Goal: Information Seeking & Learning: Find specific fact

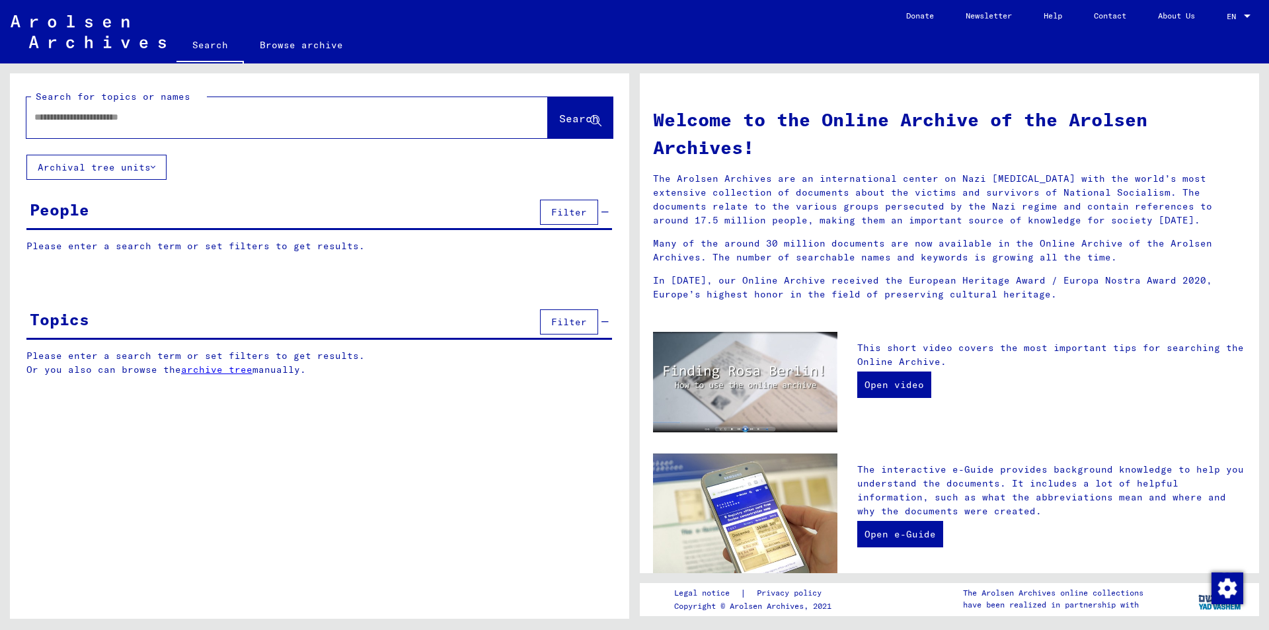
click at [116, 119] on input "text" at bounding box center [271, 117] width 474 height 14
click at [574, 112] on span "Search" at bounding box center [579, 118] width 40 height 13
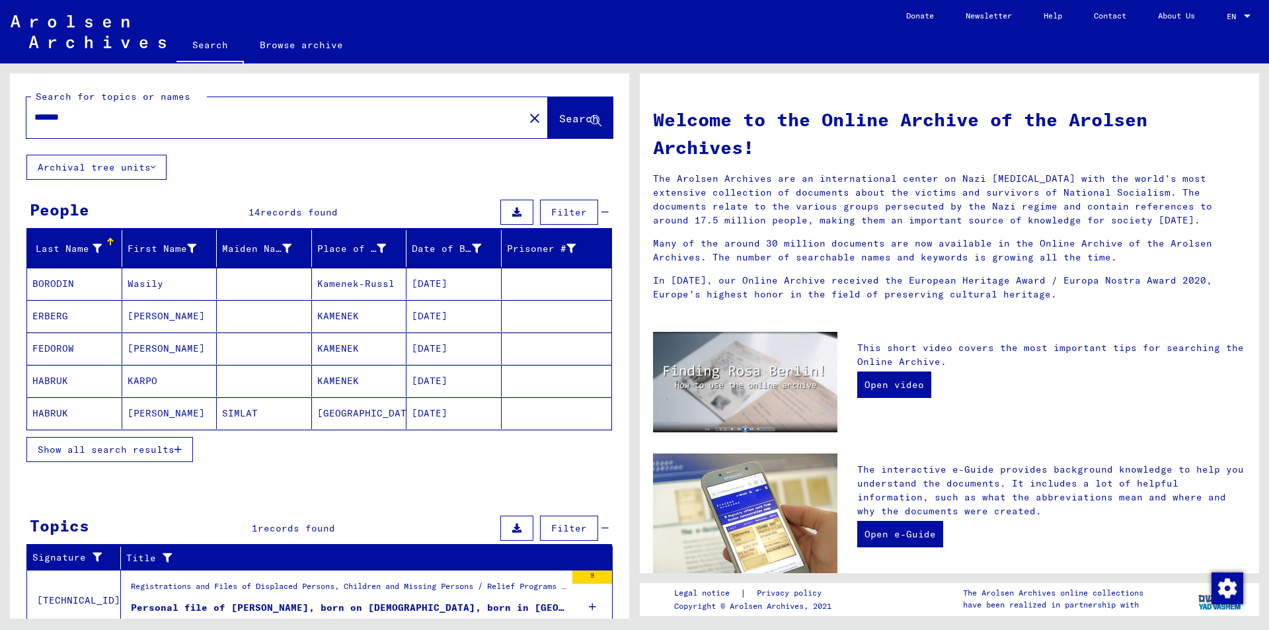
scroll to position [52, 0]
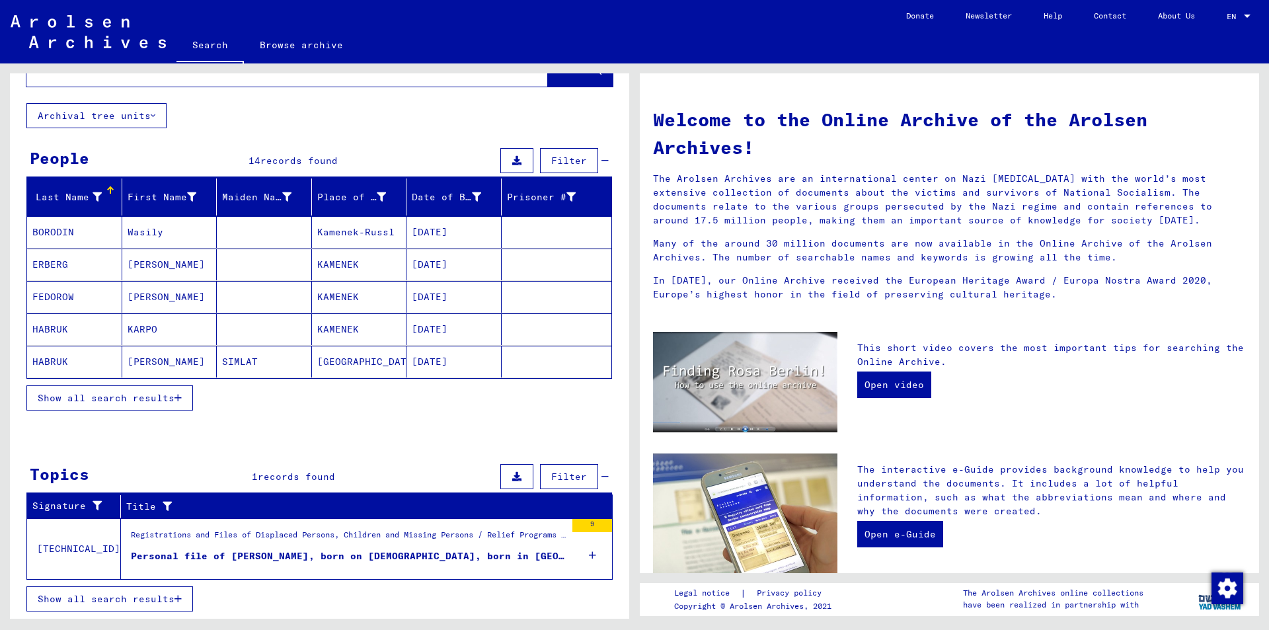
click at [314, 562] on div "Personal file of [PERSON_NAME], born on [DEMOGRAPHIC_DATA], born in [GEOGRAPHIC…" at bounding box center [348, 556] width 435 height 14
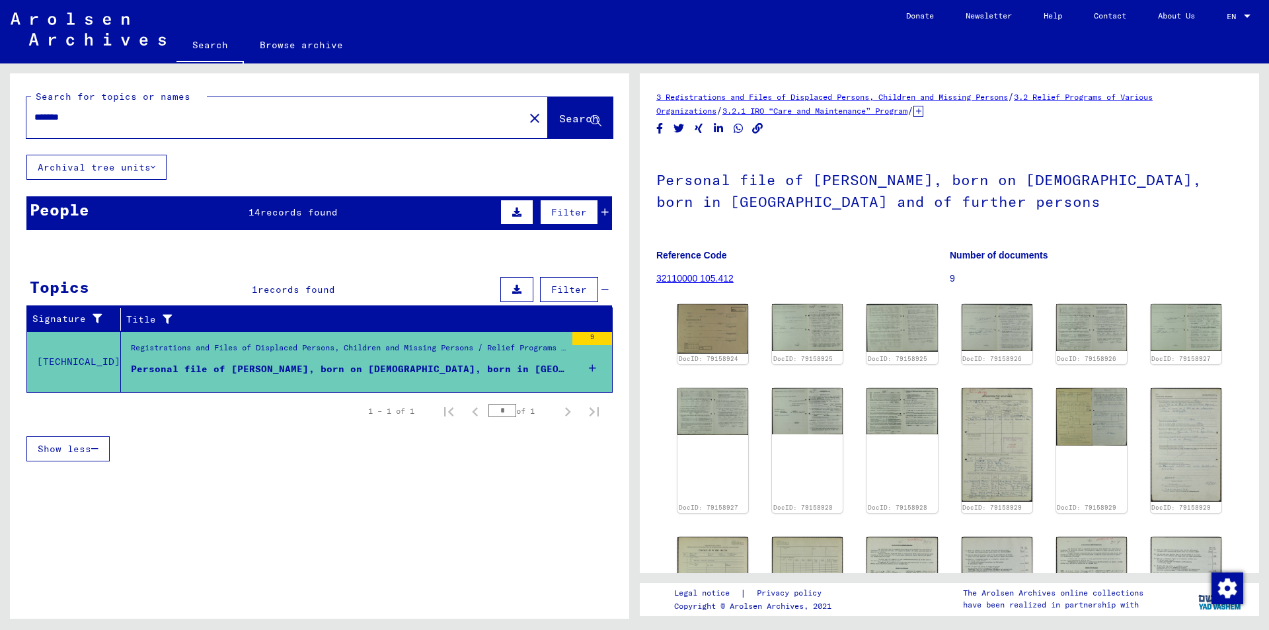
click at [276, 215] on span "records found" at bounding box center [298, 212] width 77 height 12
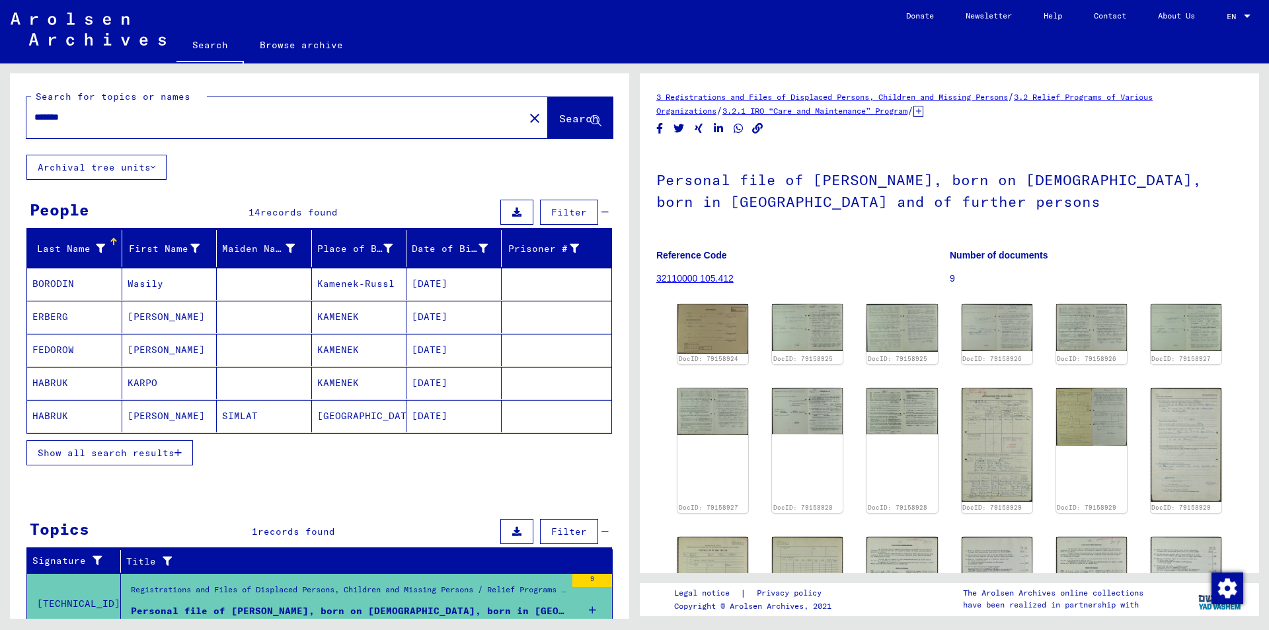
click at [150, 447] on span "Show all search results" at bounding box center [106, 453] width 137 height 12
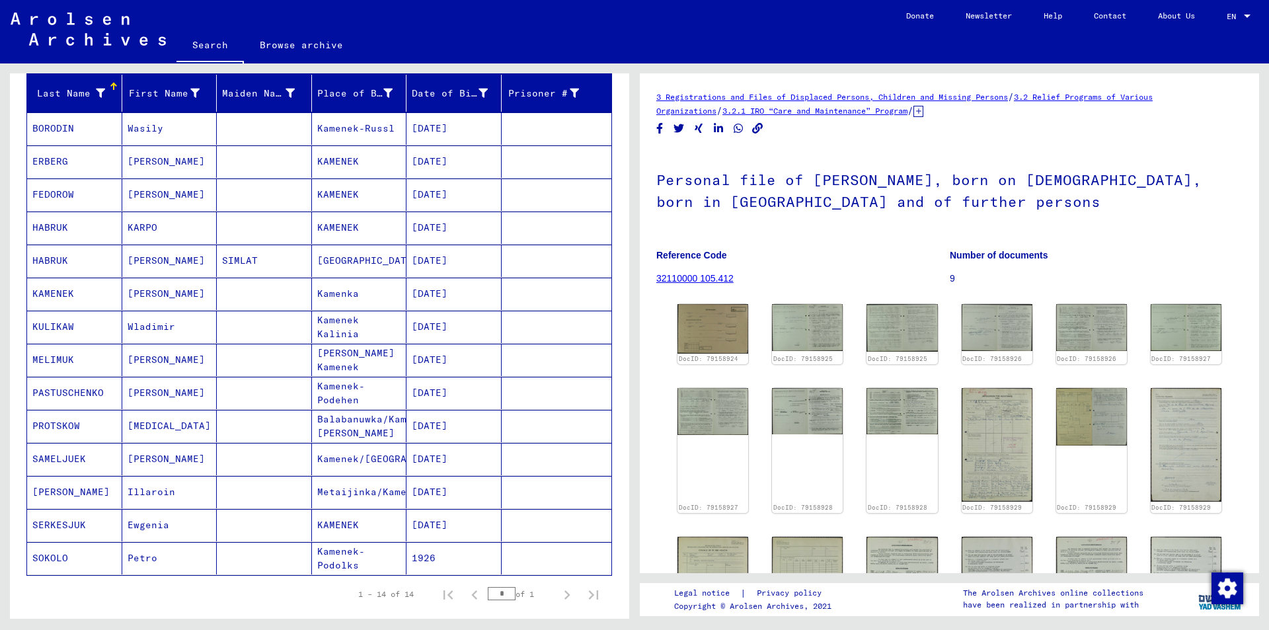
scroll to position [132, 0]
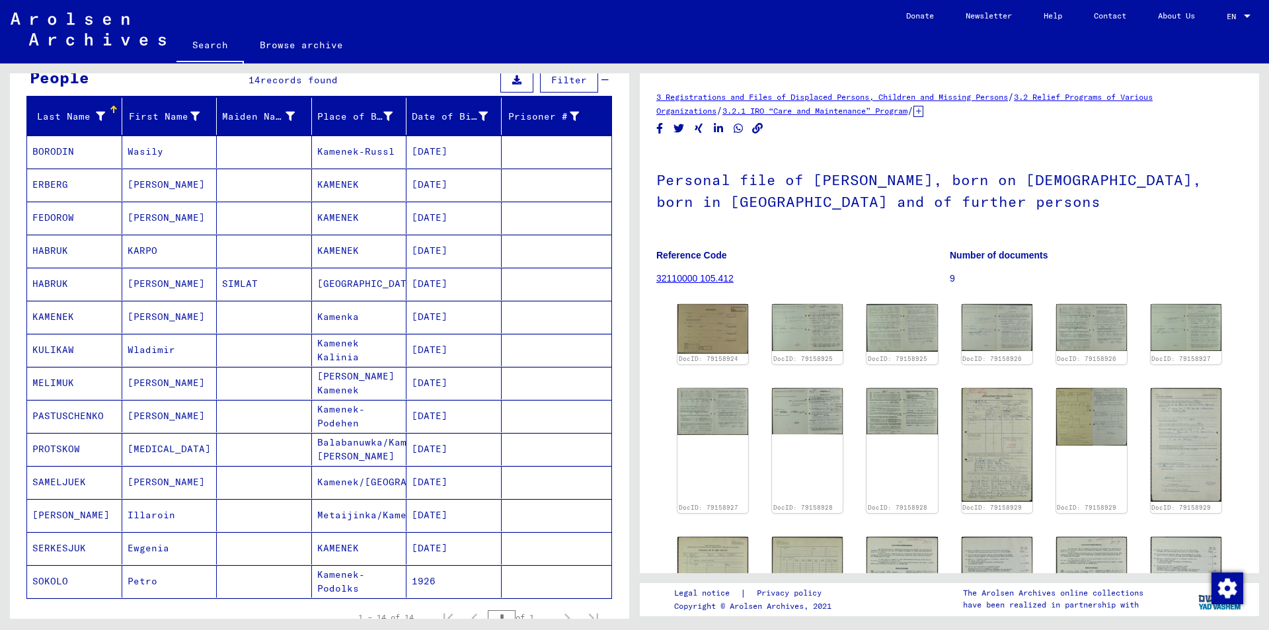
click at [334, 320] on mat-cell "Kamenka" at bounding box center [359, 317] width 95 height 32
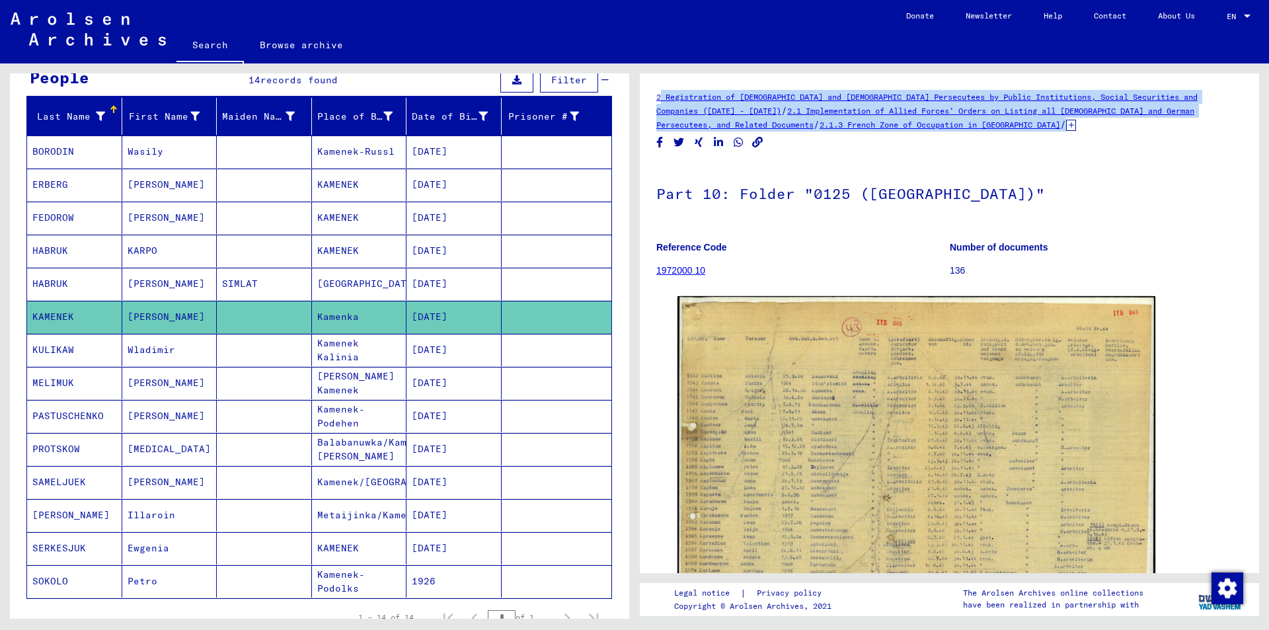
drag, startPoint x: 662, startPoint y: 91, endPoint x: 790, endPoint y: 140, distance: 137.4
click at [790, 140] on div "2 Registration of [DEMOGRAPHIC_DATA] and [DEMOGRAPHIC_DATA] Persecutees by Publ…" at bounding box center [949, 323] width 619 height 500
copy div "2 Registration of [DEMOGRAPHIC_DATA] and [DEMOGRAPHIC_DATA] Persecutees by Publ…"
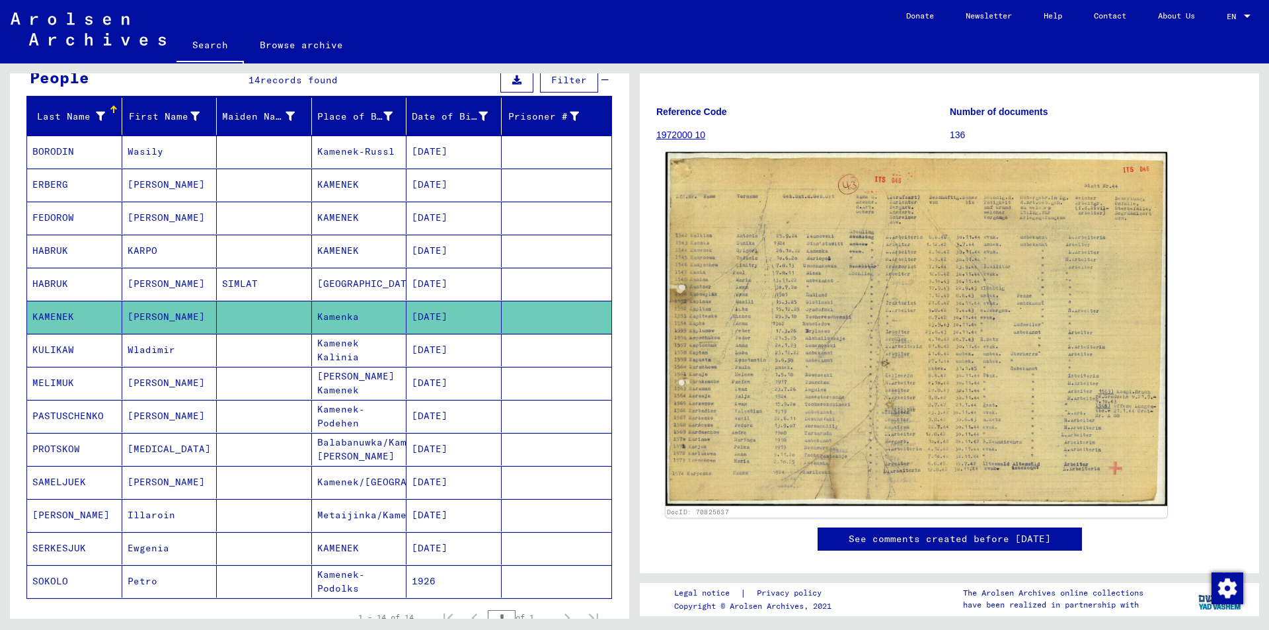
scroll to position [132, 0]
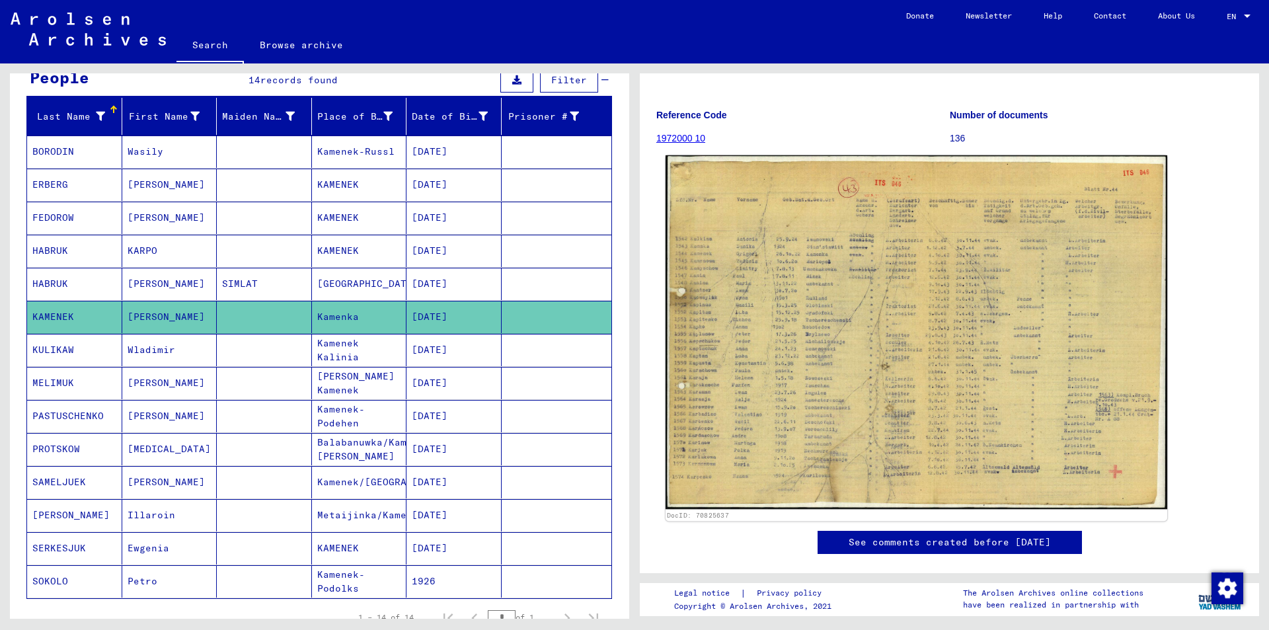
click at [866, 334] on img at bounding box center [916, 332] width 502 height 354
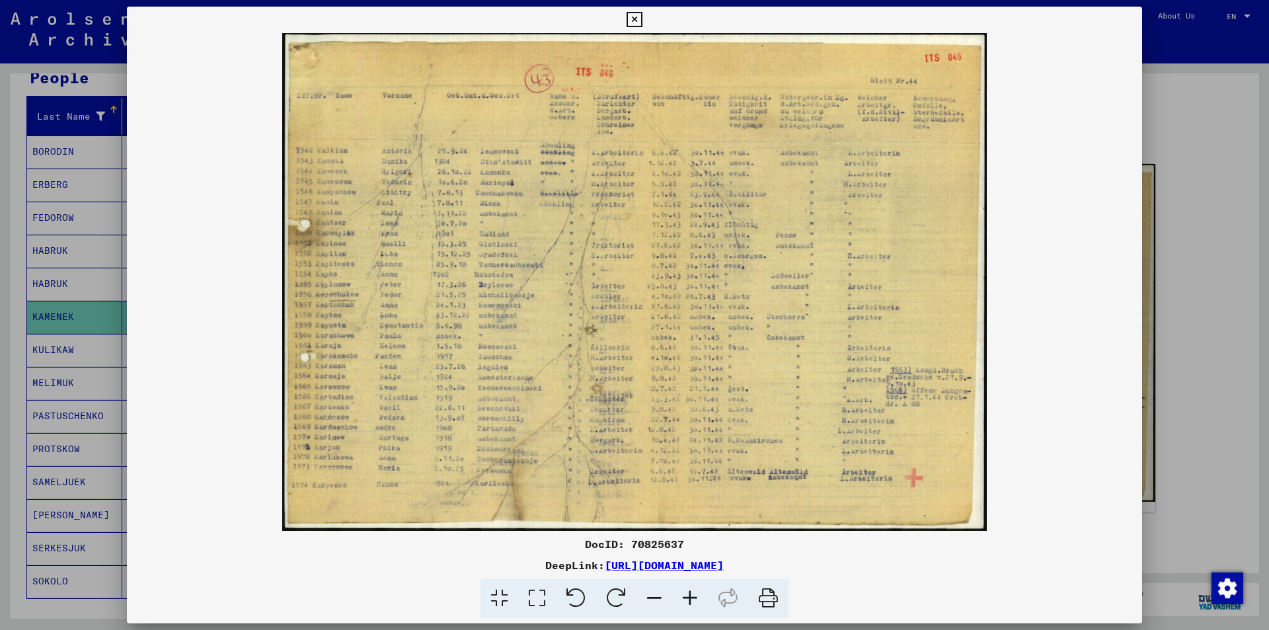
click at [689, 593] on icon at bounding box center [690, 598] width 36 height 40
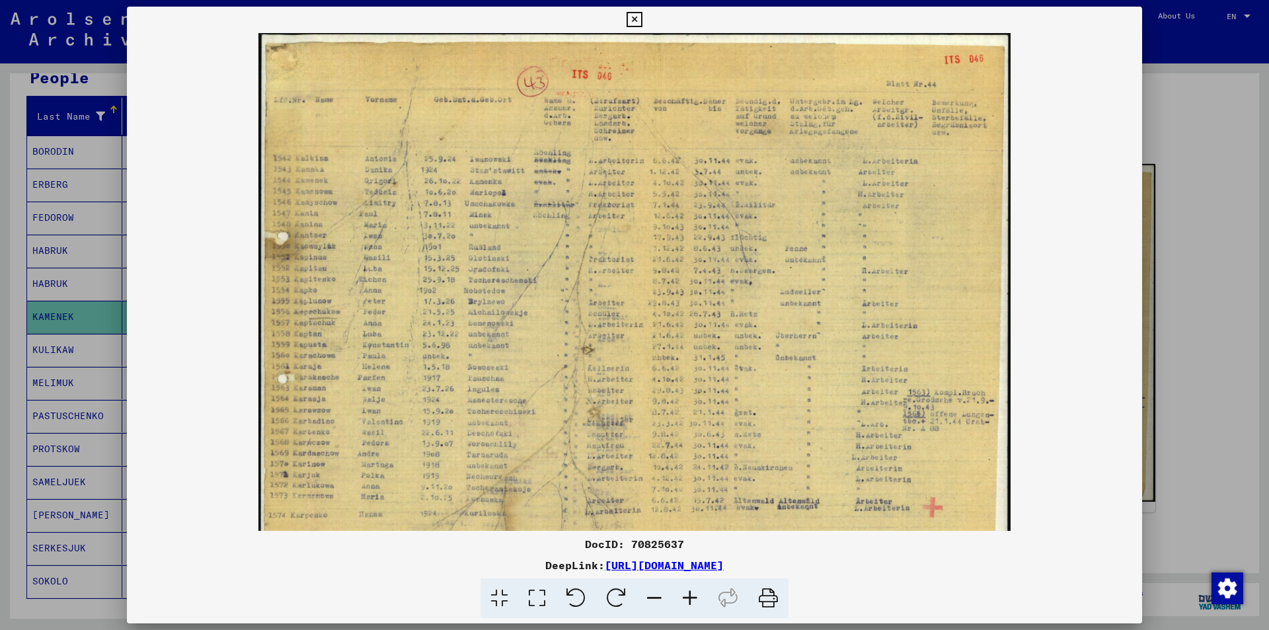
click at [690, 593] on icon at bounding box center [690, 598] width 36 height 40
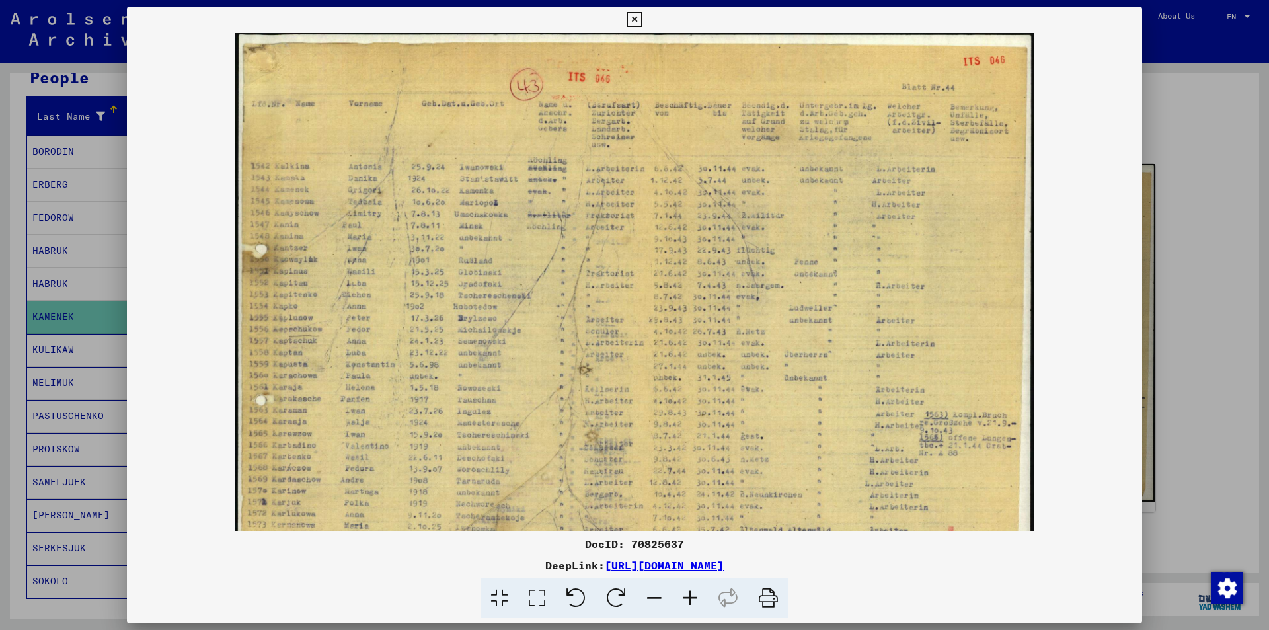
click at [689, 593] on icon at bounding box center [690, 598] width 36 height 40
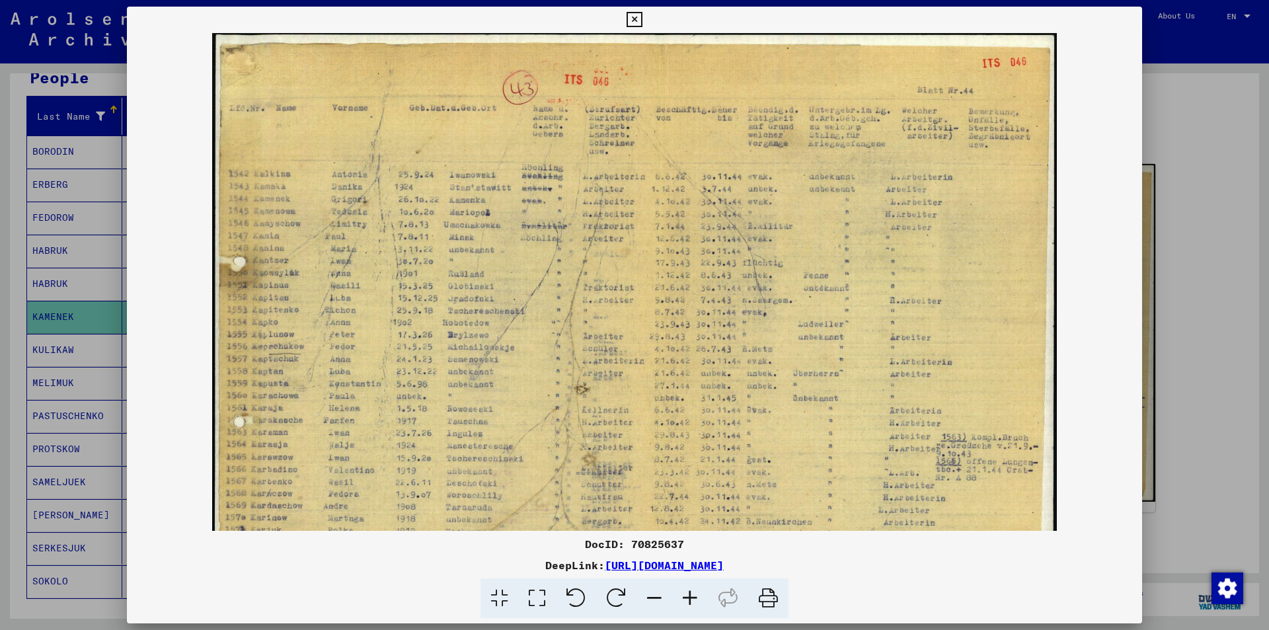
click at [689, 593] on icon at bounding box center [690, 598] width 36 height 40
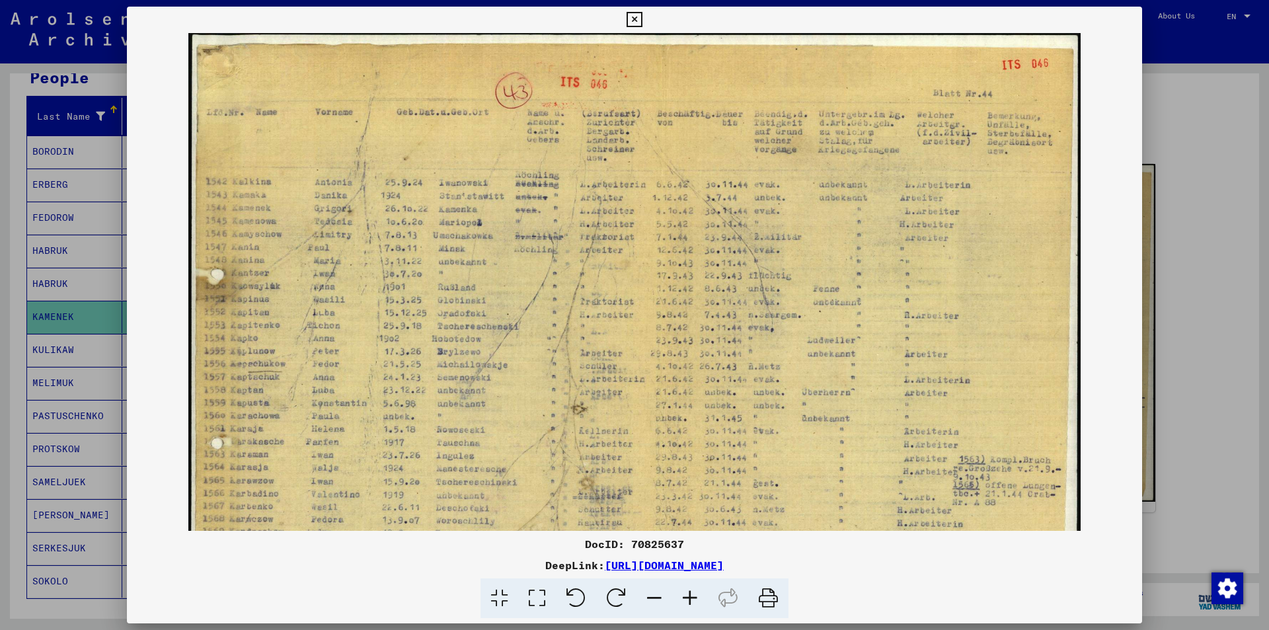
click at [689, 593] on icon at bounding box center [690, 598] width 36 height 40
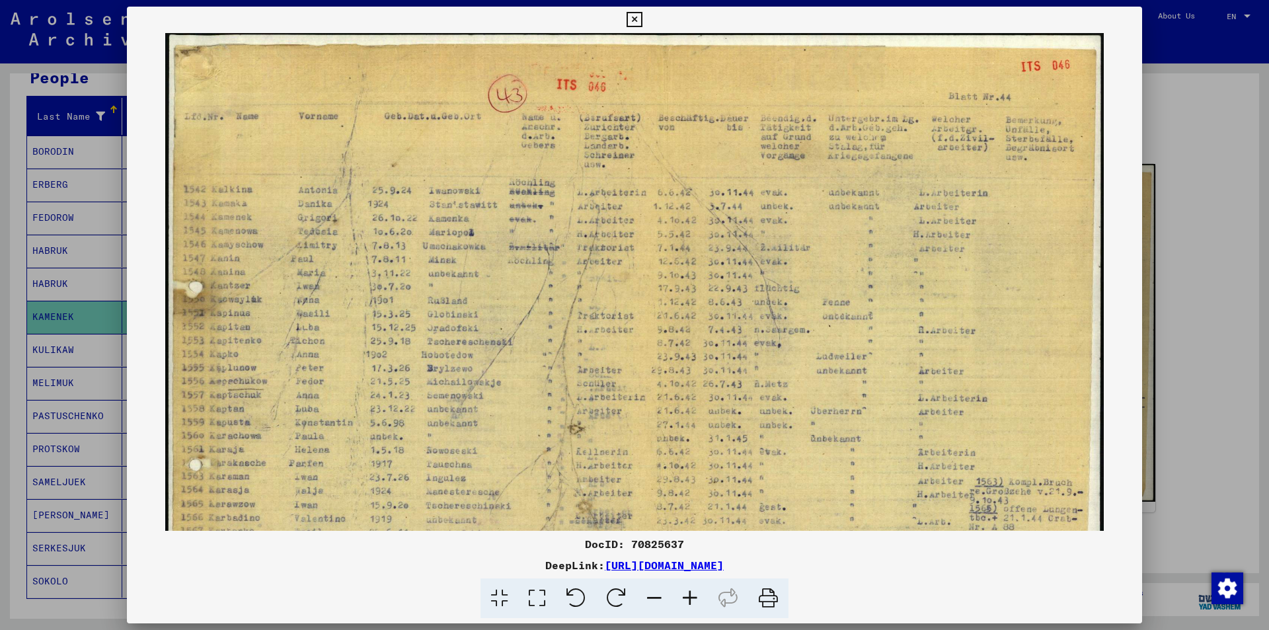
click at [689, 593] on icon at bounding box center [690, 598] width 36 height 40
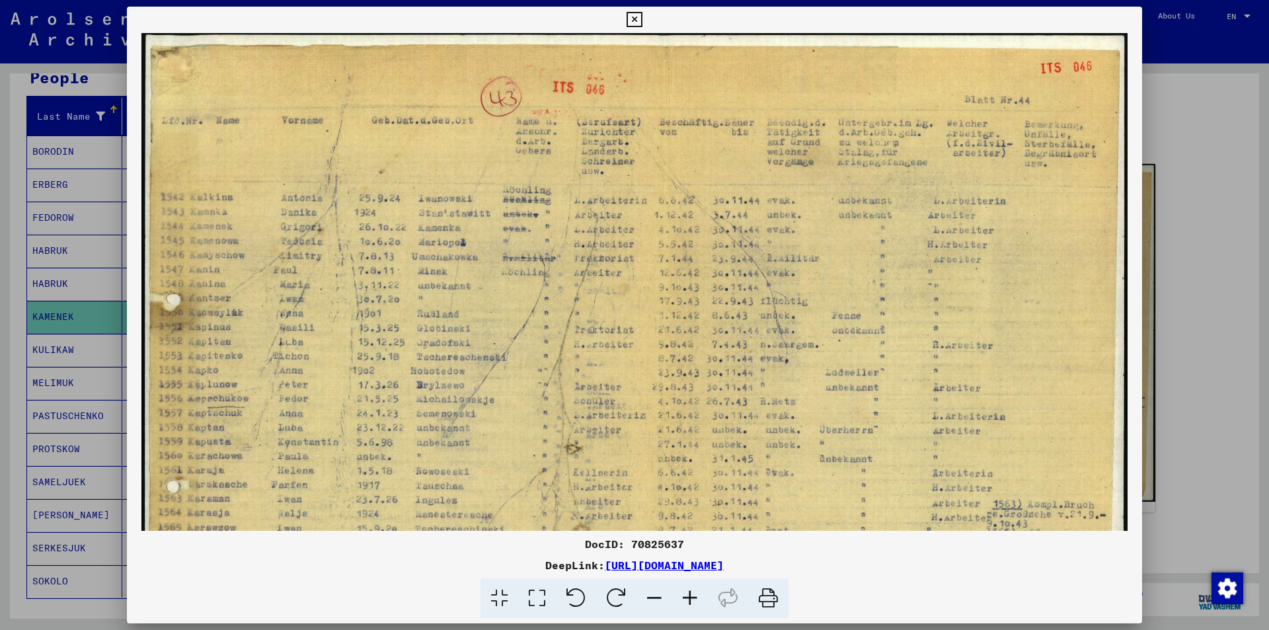
click at [689, 593] on icon at bounding box center [690, 598] width 36 height 40
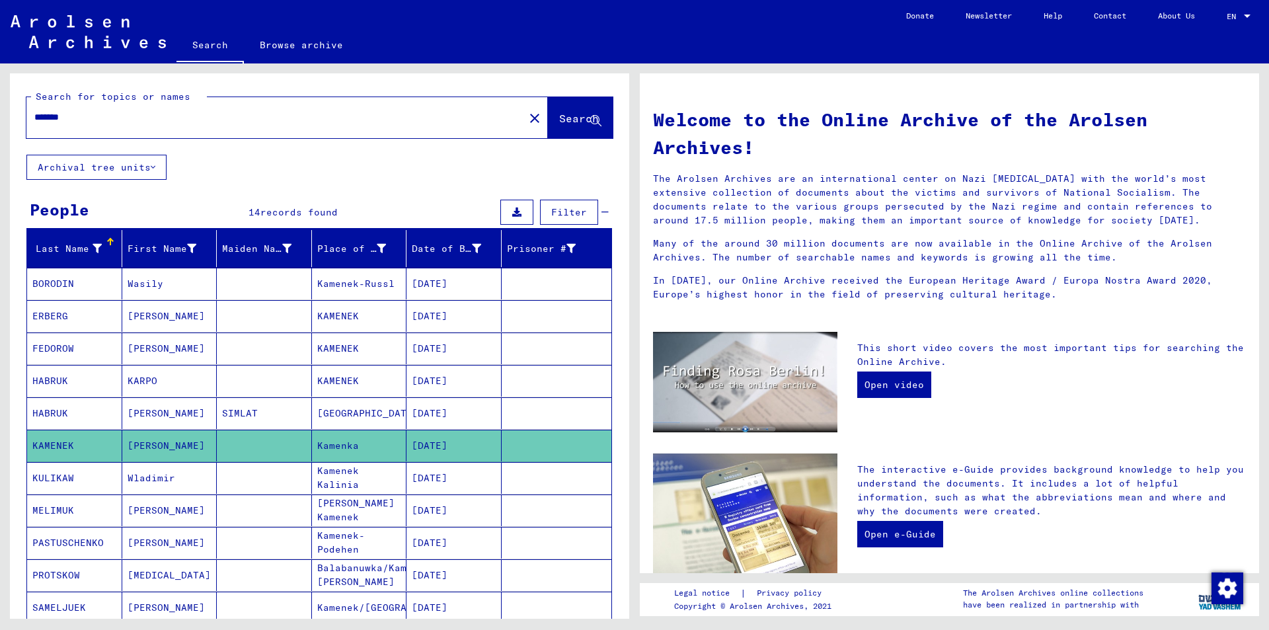
click at [74, 120] on input "*******" at bounding box center [271, 117] width 474 height 14
type input "********"
click at [559, 122] on span "Search" at bounding box center [579, 118] width 40 height 13
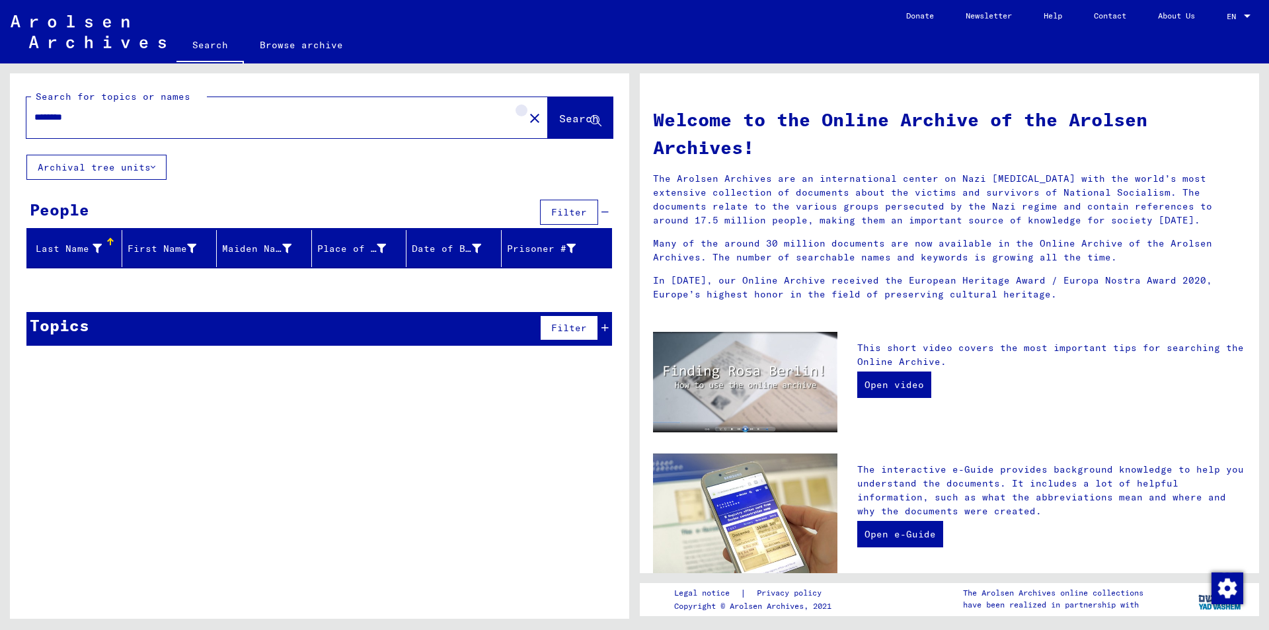
click at [527, 118] on mat-icon "close" at bounding box center [535, 118] width 16 height 16
